Goal: Information Seeking & Learning: Check status

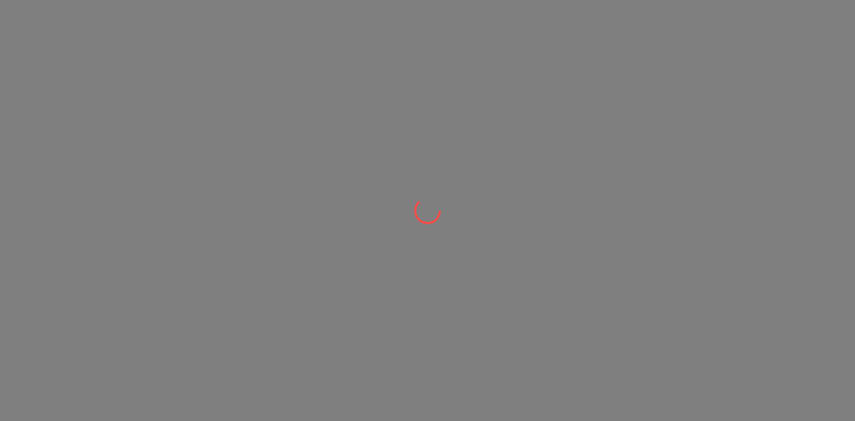
click at [497, 77] on div at bounding box center [427, 210] width 855 height 421
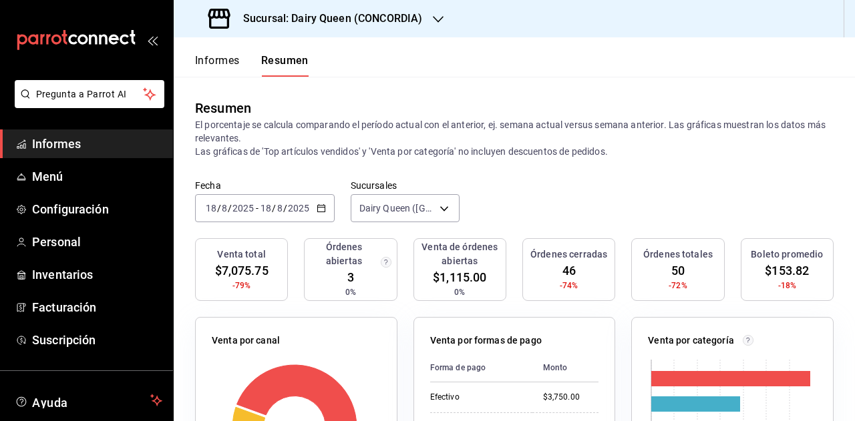
click at [134, 144] on span "Informes" at bounding box center [97, 144] width 130 height 18
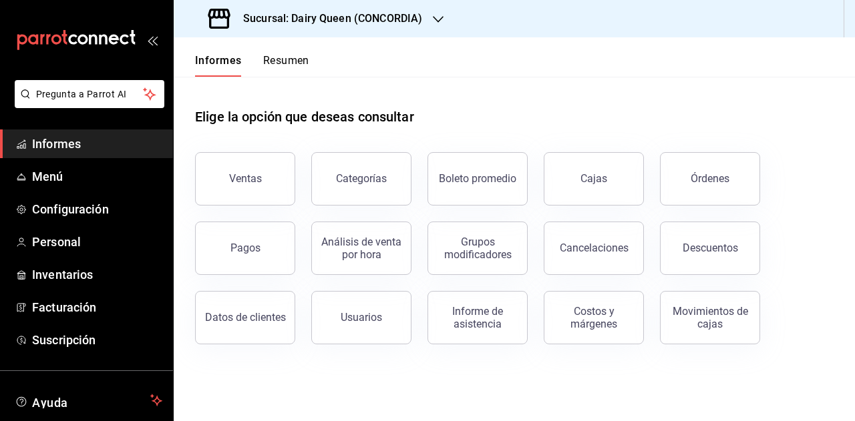
click at [298, 63] on font "Resumen" at bounding box center [286, 60] width 46 height 13
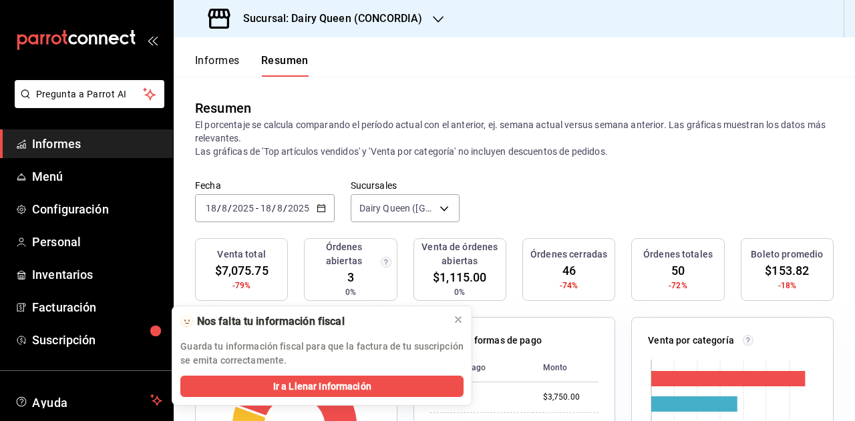
click at [312, 214] on div "[DATE] [DATE] - [DATE] [DATE]" at bounding box center [265, 208] width 140 height 28
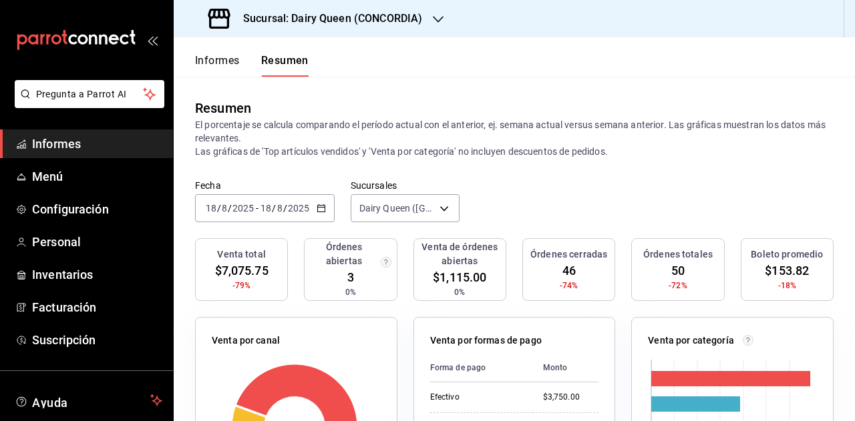
click at [284, 214] on div "[DATE] [DATE] - [DATE] [DATE]" at bounding box center [265, 208] width 140 height 28
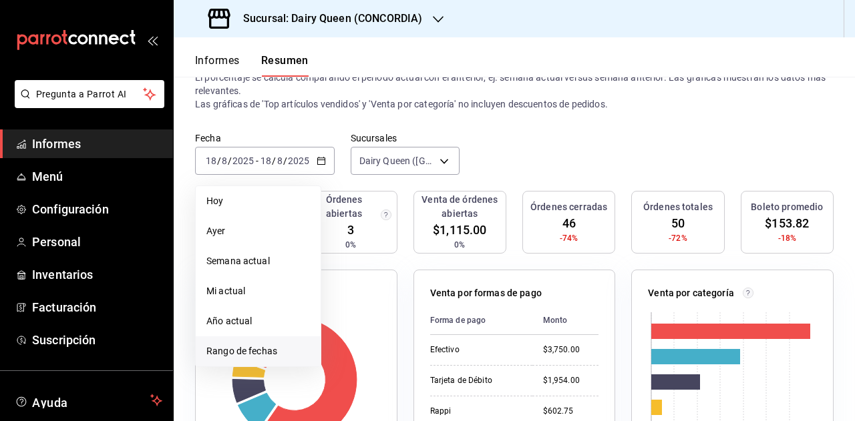
scroll to position [67, 0]
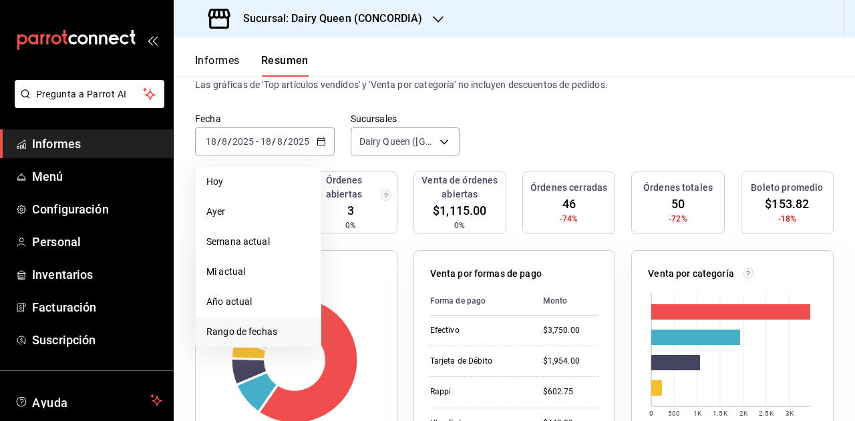
click at [257, 332] on font "Rango de fechas" at bounding box center [241, 331] width 71 height 11
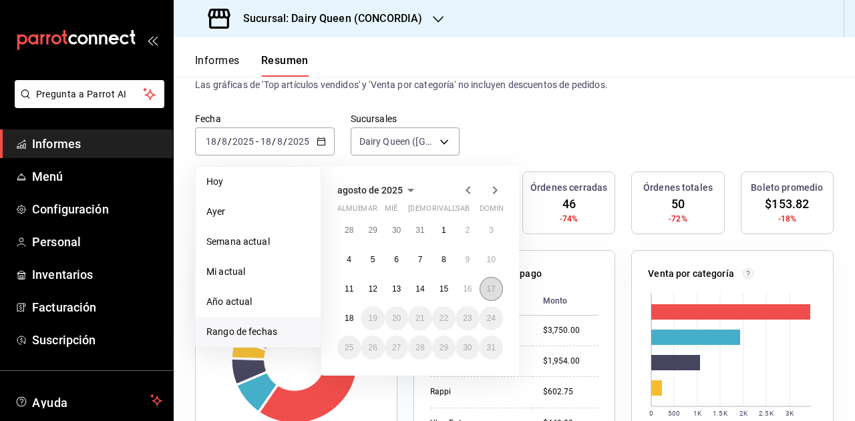
click at [487, 290] on font "17" at bounding box center [491, 288] width 9 height 9
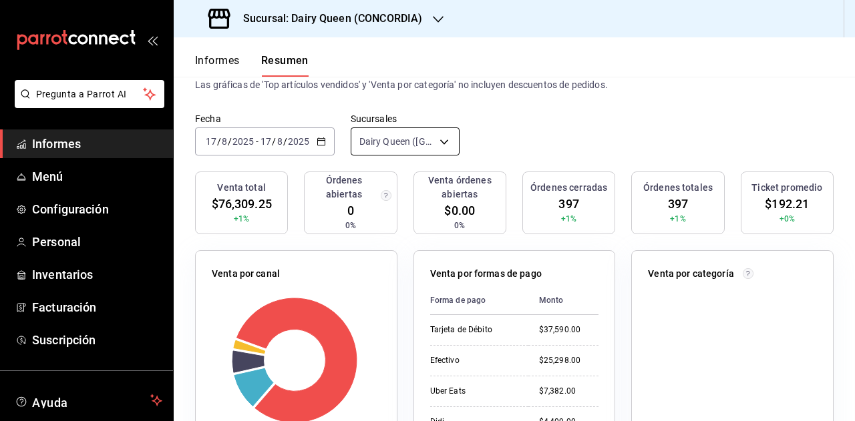
click at [445, 146] on body "Pregunta a Parrot AI Informes Menú Configuración Personal Inventarios Facturaci…" at bounding box center [427, 210] width 855 height 421
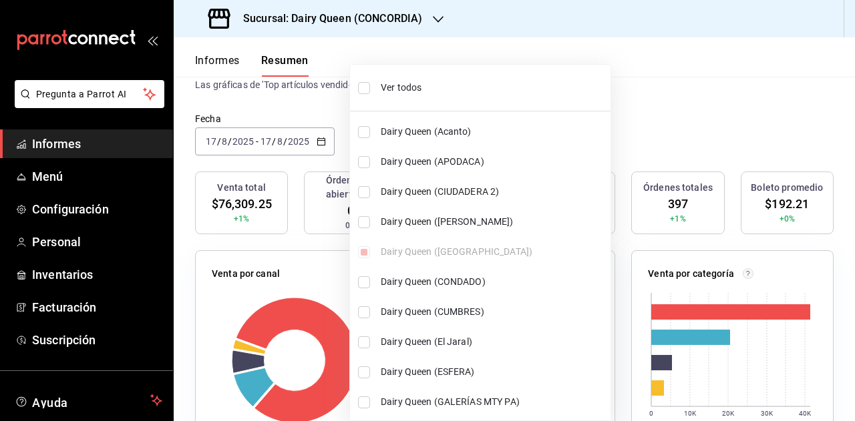
click at [455, 91] on span "Ver todos" at bounding box center [493, 88] width 224 height 14
type input "[object Object],[object Object],[object Object],[object Object],[object Object]…"
checkbox input "true"
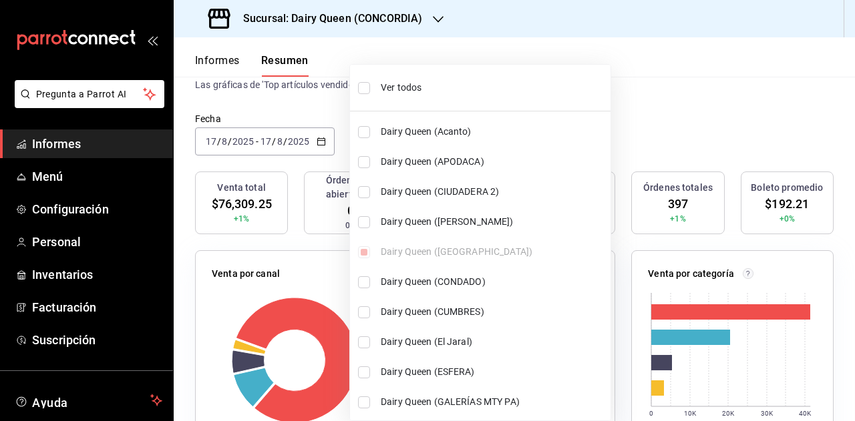
checkbox input "true"
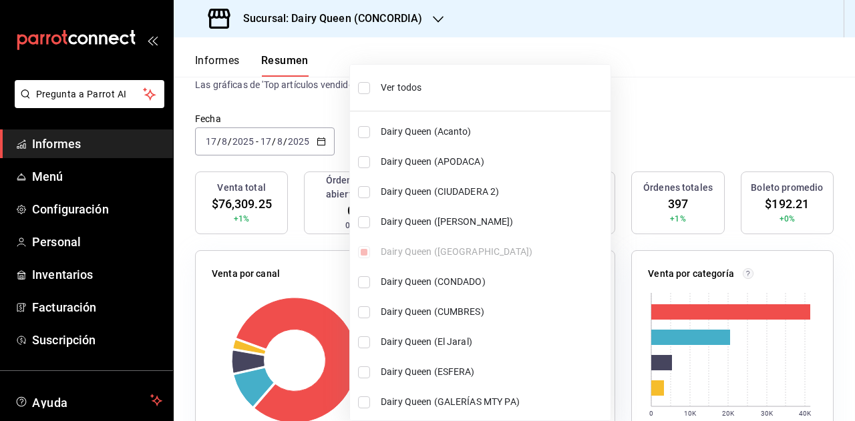
checkbox input "true"
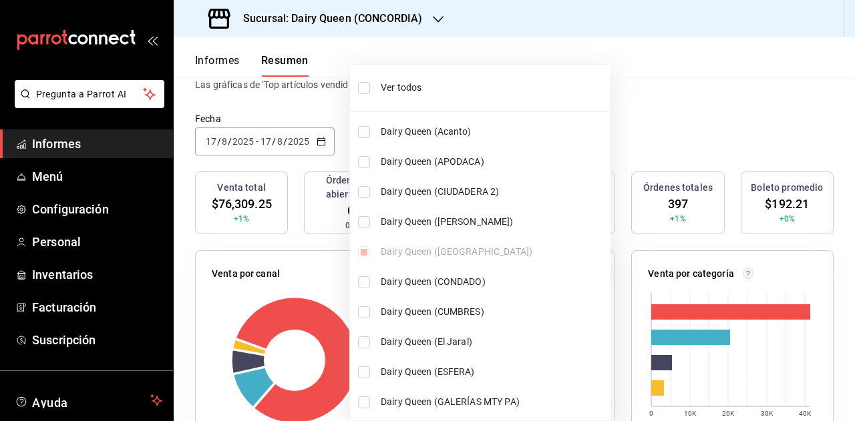
checkbox input "true"
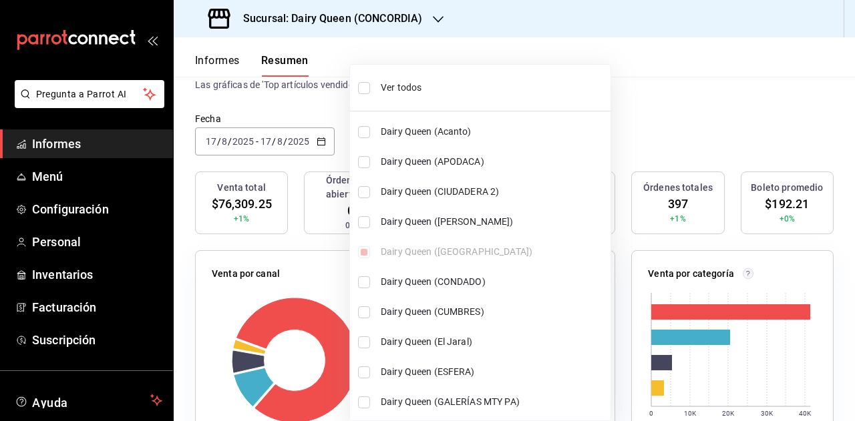
checkbox input "true"
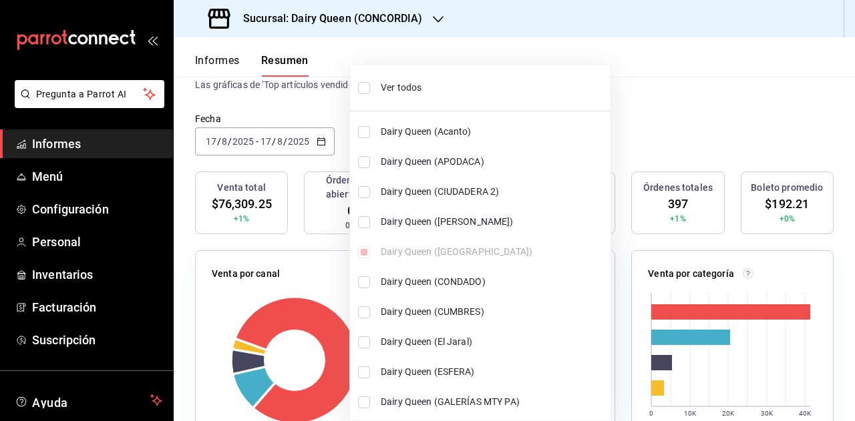
checkbox input "true"
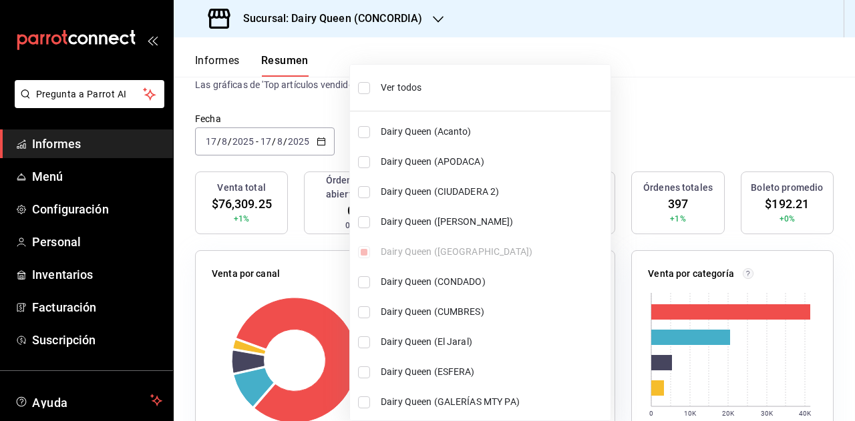
checkbox input "true"
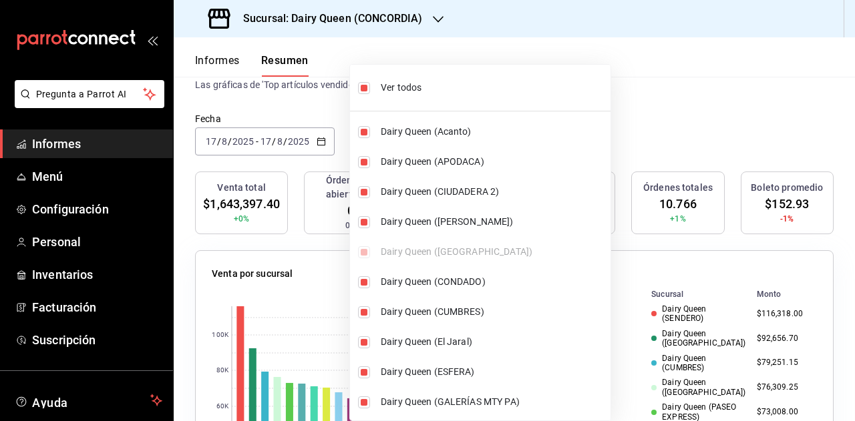
click at [640, 124] on div at bounding box center [427, 210] width 855 height 421
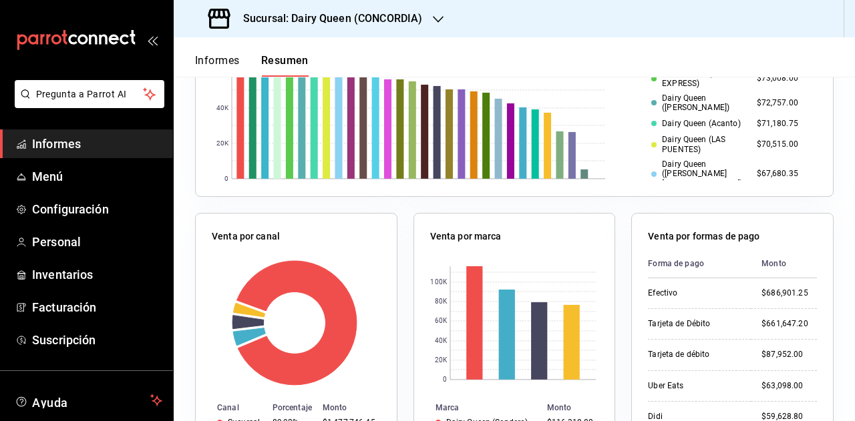
scroll to position [467, 0]
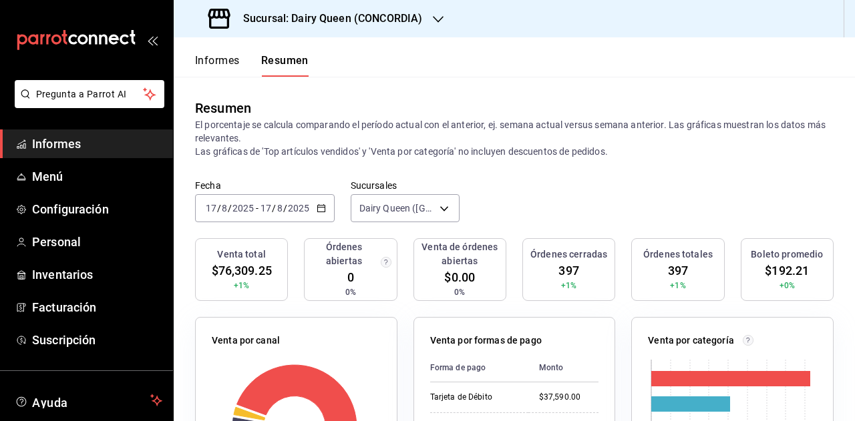
click at [95, 156] on link "Informes" at bounding box center [86, 144] width 173 height 29
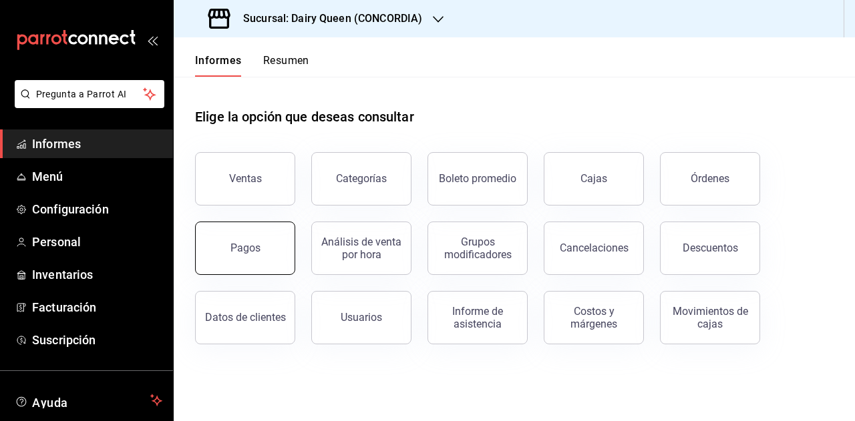
click at [230, 263] on button "Pagos" at bounding box center [245, 248] width 100 height 53
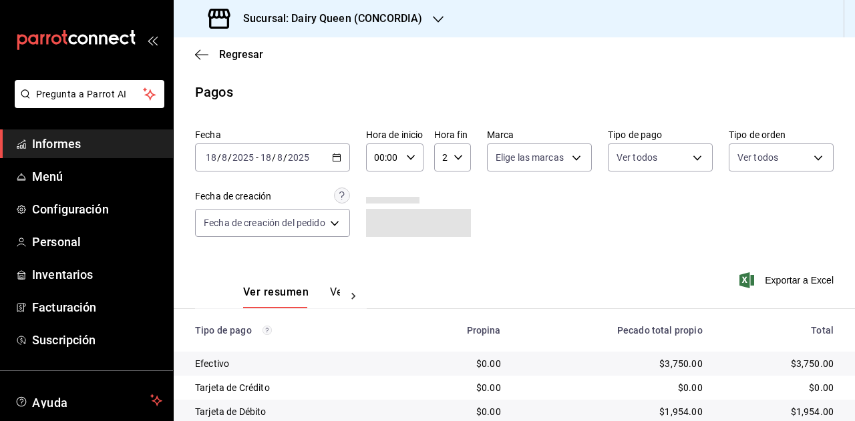
click at [343, 164] on div "[DATE] [DATE] - [DATE] [DATE]" at bounding box center [272, 158] width 155 height 28
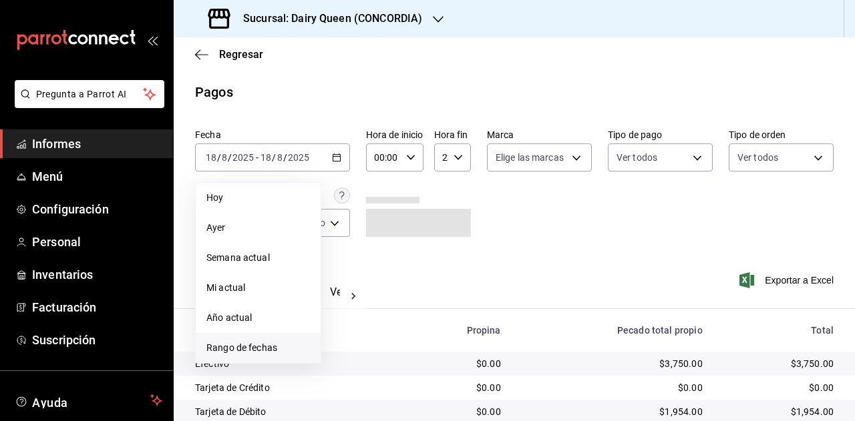
click at [259, 343] on font "Rango de fechas" at bounding box center [241, 347] width 71 height 11
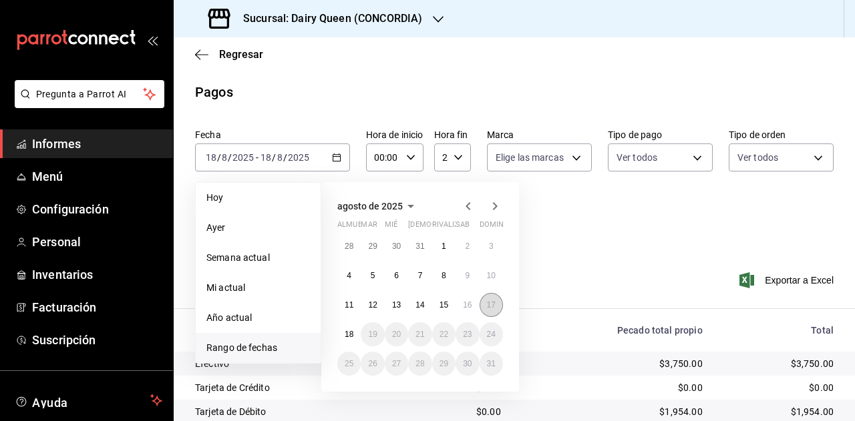
click at [487, 305] on font "17" at bounding box center [491, 304] width 9 height 9
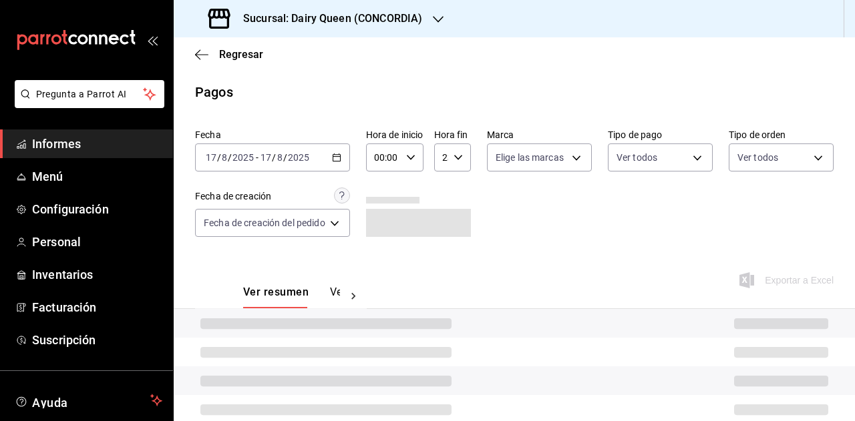
click at [557, 281] on div "Ver resumen Ver pagos Exportar a Excel" at bounding box center [514, 288] width 681 height 71
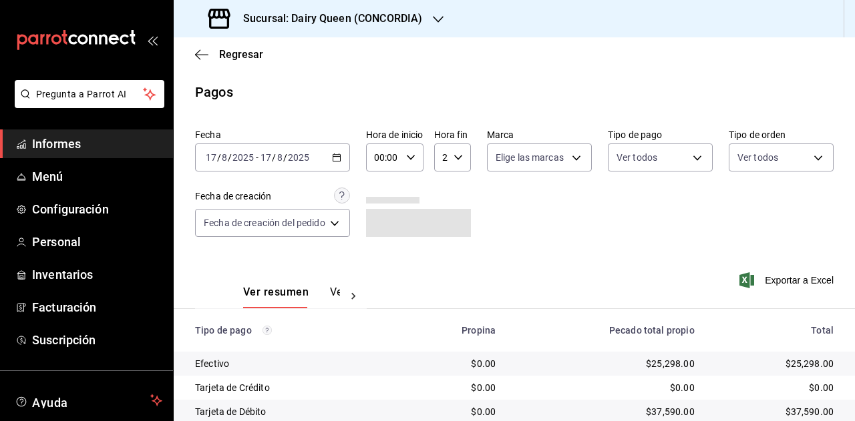
click at [423, 23] on div "Sucursal: Dairy Queen (CONCORDIA)" at bounding box center [316, 18] width 264 height 37
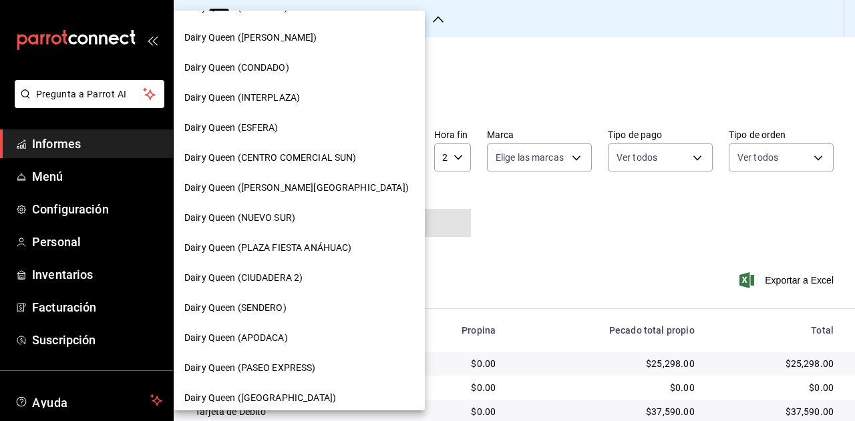
scroll to position [200, 0]
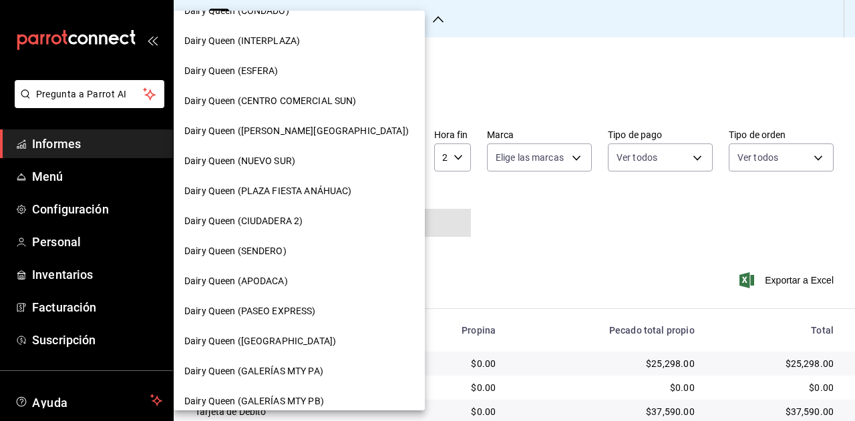
click at [279, 242] on div "Dairy Queen (SENDERO)" at bounding box center [299, 251] width 251 height 30
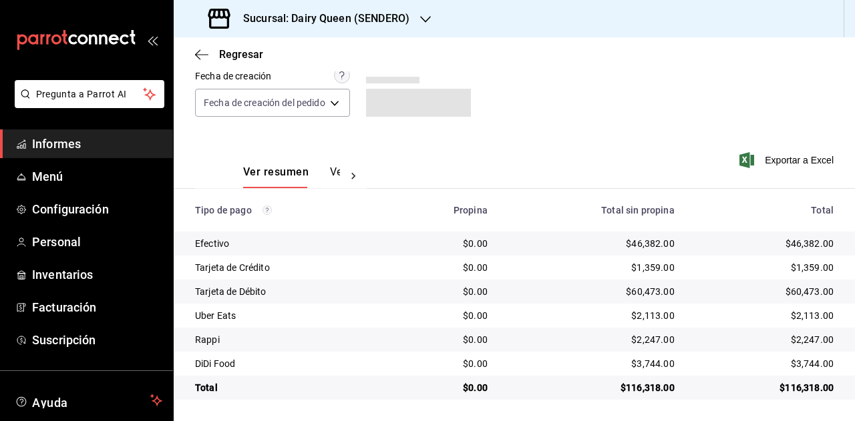
scroll to position [120, 0]
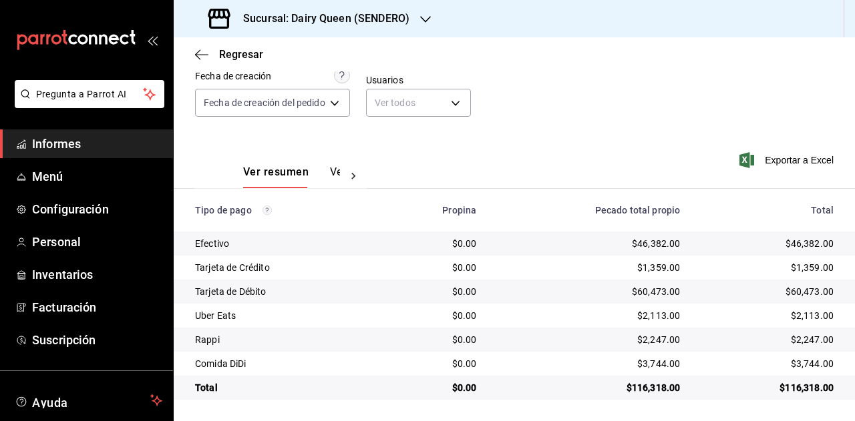
click at [417, 25] on div "Sucursal: Dairy Queen (SENDERO)" at bounding box center [310, 18] width 252 height 37
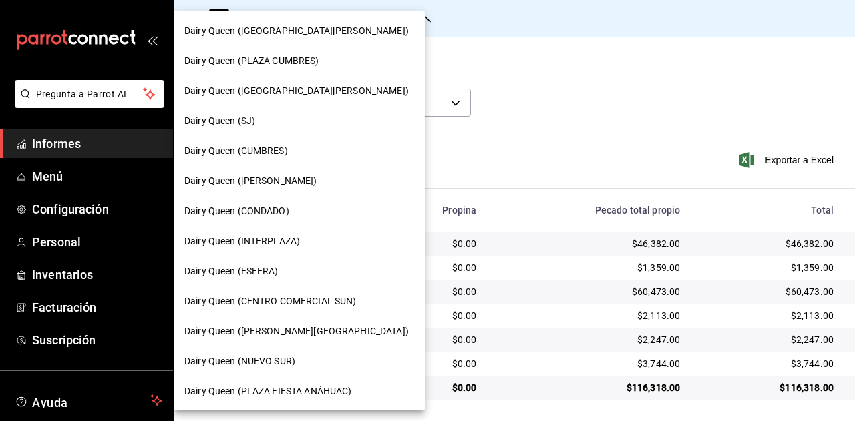
click at [323, 39] on div "Dairy Queen ([GEOGRAPHIC_DATA][PERSON_NAME])" at bounding box center [299, 31] width 251 height 30
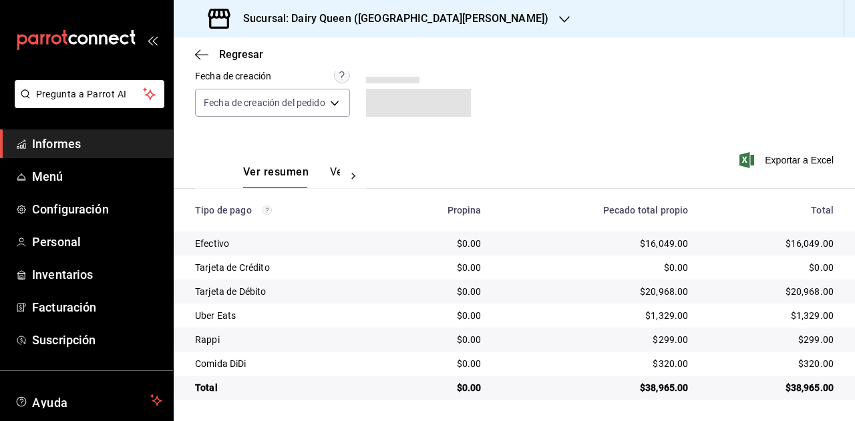
click at [442, 21] on font "Sucursal: Dairy Queen ([GEOGRAPHIC_DATA][PERSON_NAME])" at bounding box center [395, 18] width 305 height 13
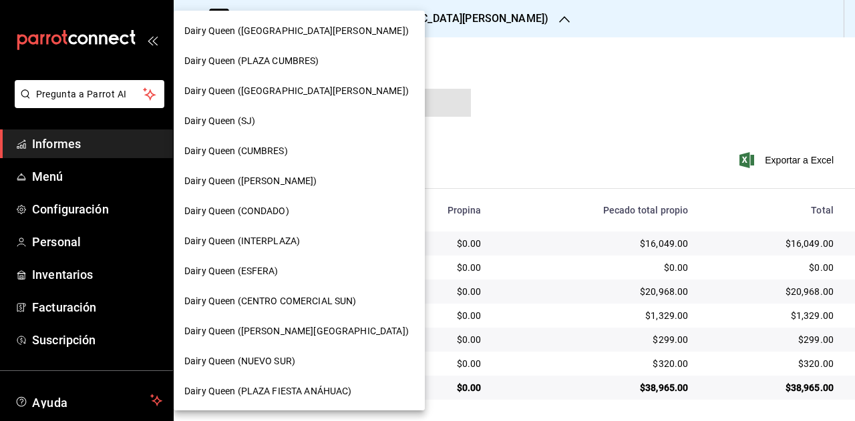
click at [311, 61] on font "Dairy Queen (PLAZA CUMBRES)" at bounding box center [251, 60] width 135 height 11
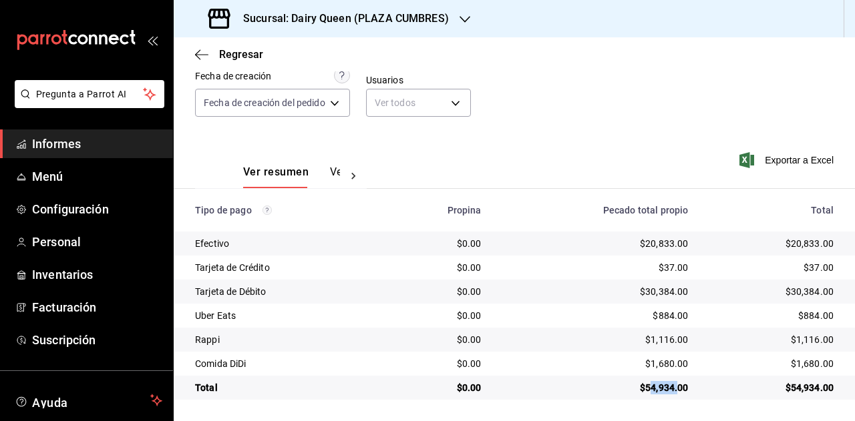
drag, startPoint x: 641, startPoint y: 385, endPoint x: 726, endPoint y: 373, distance: 85.6
click at [677, 384] on font "$54,934.00" at bounding box center [664, 388] width 49 height 11
click at [447, 29] on div "Sucursal: Dairy Queen (PLAZA CUMBRES)" at bounding box center [329, 18] width 291 height 37
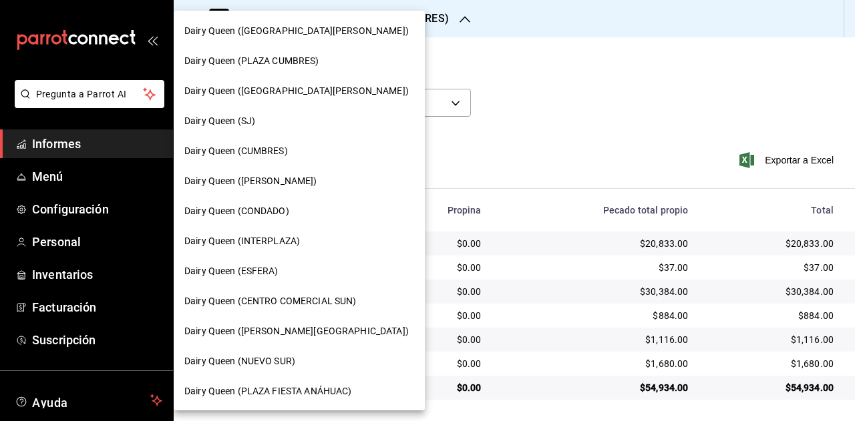
click at [303, 145] on div "Dairy Queen (CUMBRES)" at bounding box center [299, 151] width 230 height 14
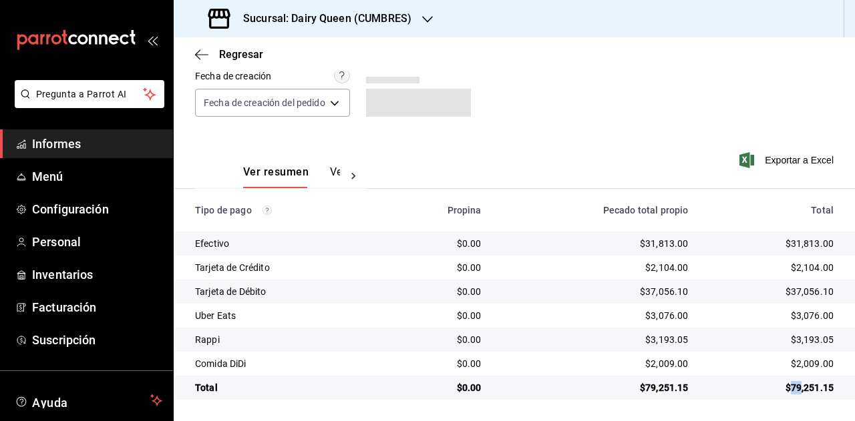
drag, startPoint x: 780, startPoint y: 392, endPoint x: 805, endPoint y: 385, distance: 25.6
click at [800, 387] on font "$79,251.15" at bounding box center [809, 388] width 49 height 11
click at [338, 13] on font "Sucursal: Dairy Queen (CUMBRES)" at bounding box center [327, 18] width 168 height 13
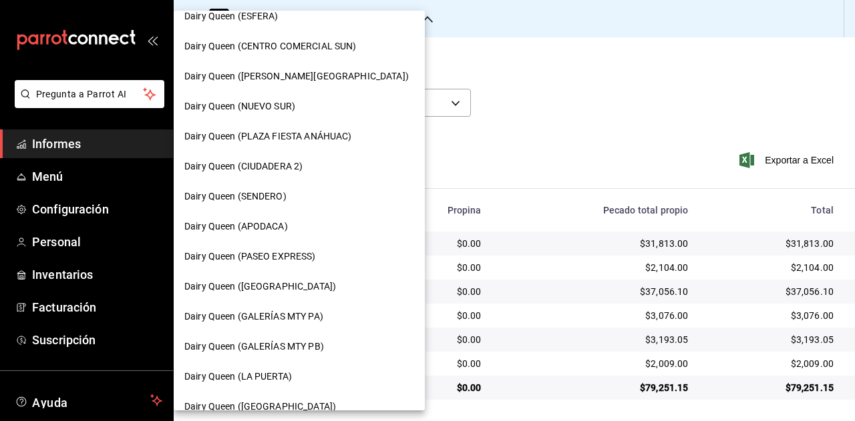
scroll to position [267, 0]
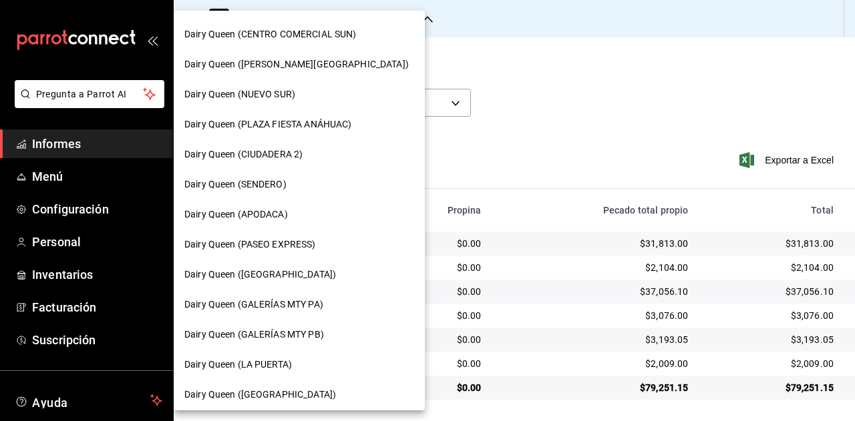
click at [300, 305] on font "Dairy Queen (GALERÍAS MTY PA)" at bounding box center [253, 304] width 139 height 11
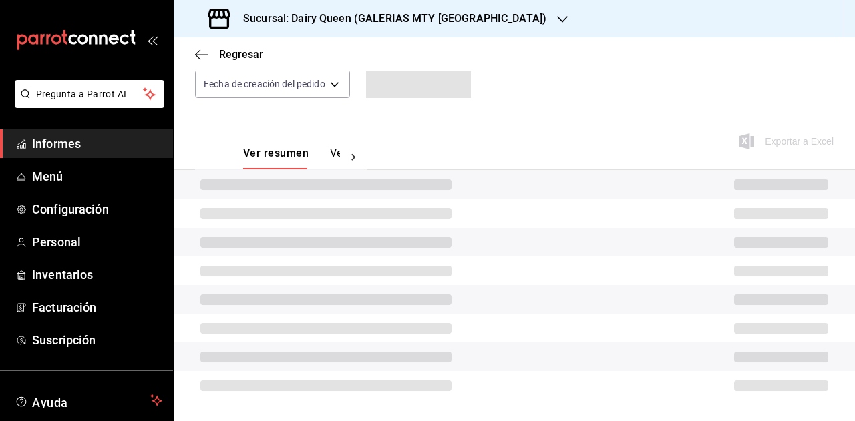
scroll to position [48, 0]
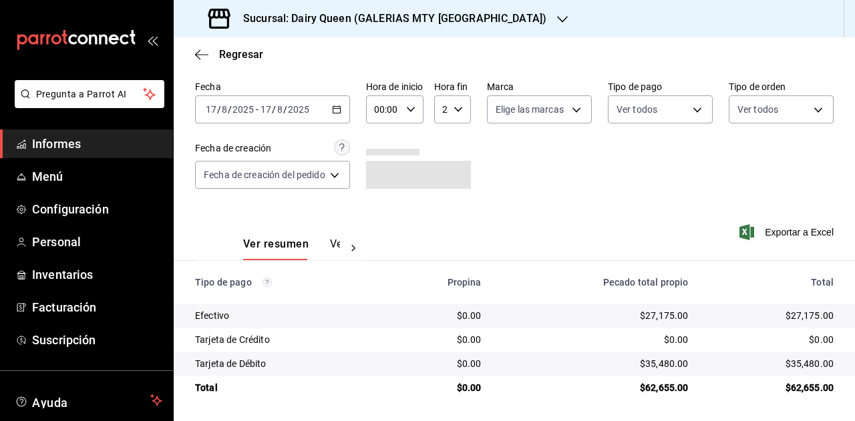
click at [375, 16] on font "Sucursal: Dairy Queen (GALERIAS MTY [GEOGRAPHIC_DATA])" at bounding box center [394, 18] width 303 height 13
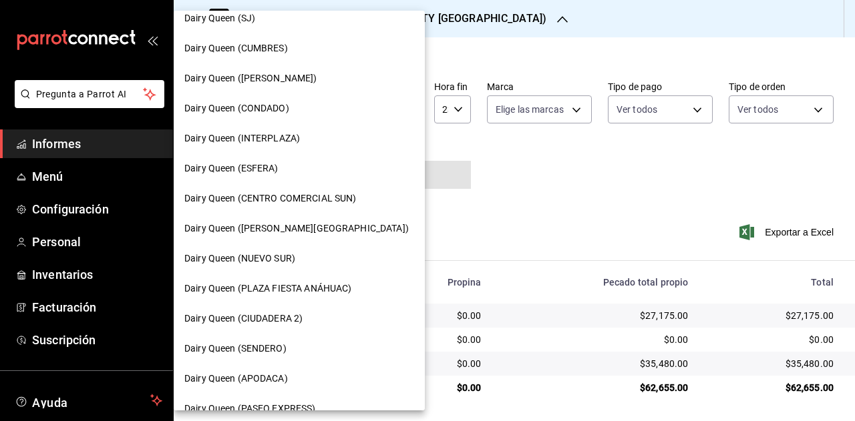
scroll to position [267, 0]
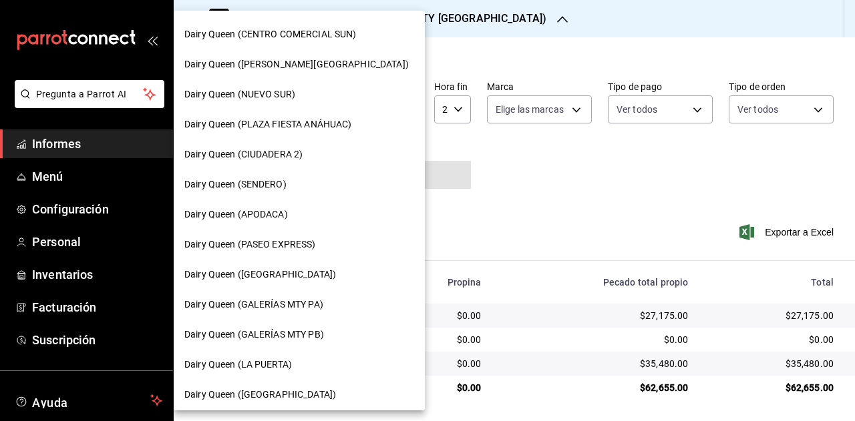
click at [308, 329] on font "Dairy Queen (GALERÍAS MTY PB)" at bounding box center [254, 334] width 140 height 11
